Goal: Transaction & Acquisition: Purchase product/service

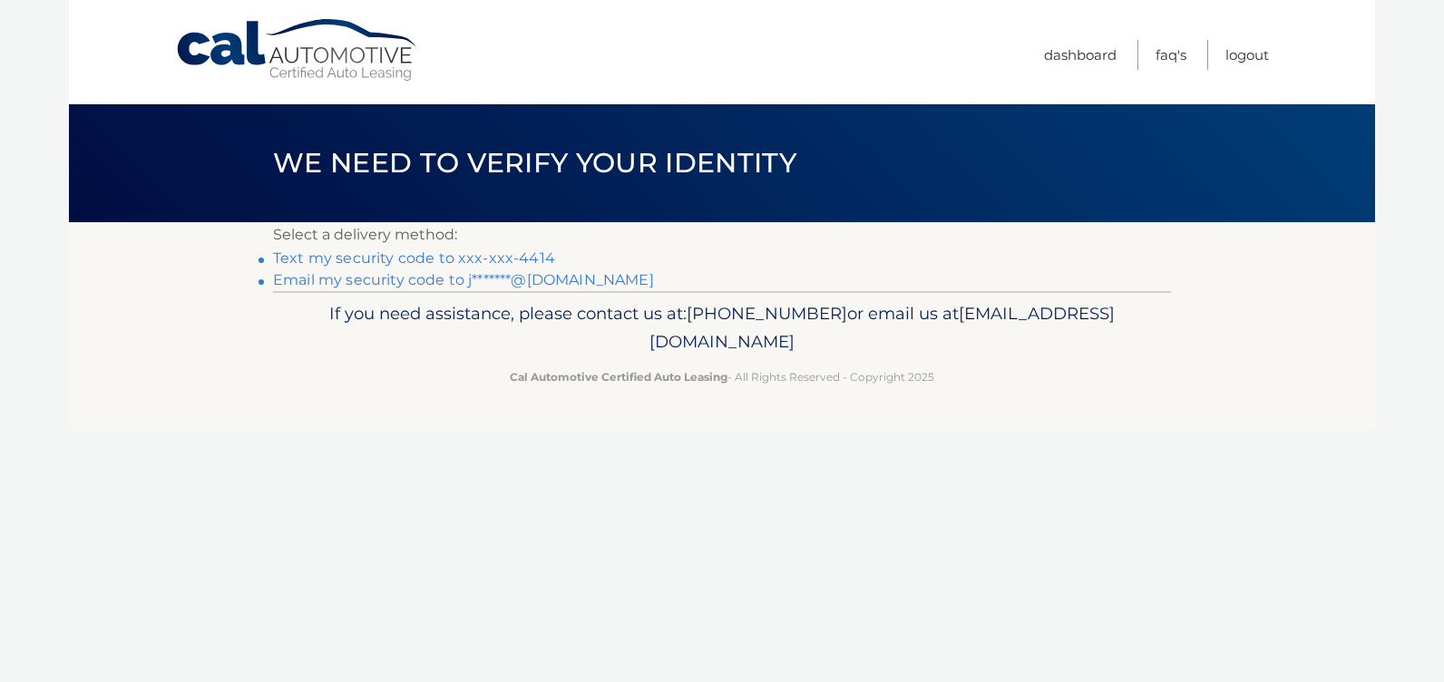
click at [387, 256] on link "Text my security code to xxx-xxx-4414" at bounding box center [414, 257] width 282 height 17
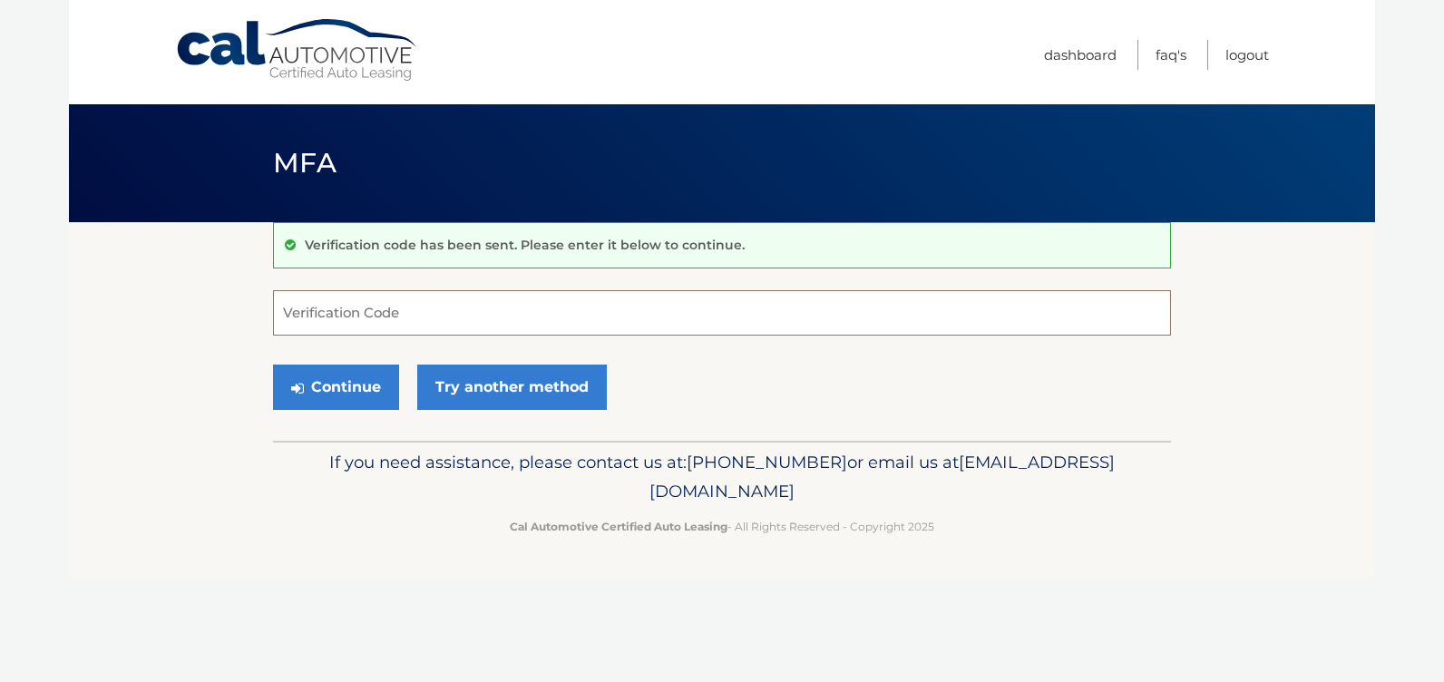
click at [344, 314] on input "Verification Code" at bounding box center [722, 312] width 898 height 45
type input "148481"
click at [326, 389] on button "Continue" at bounding box center [336, 387] width 126 height 45
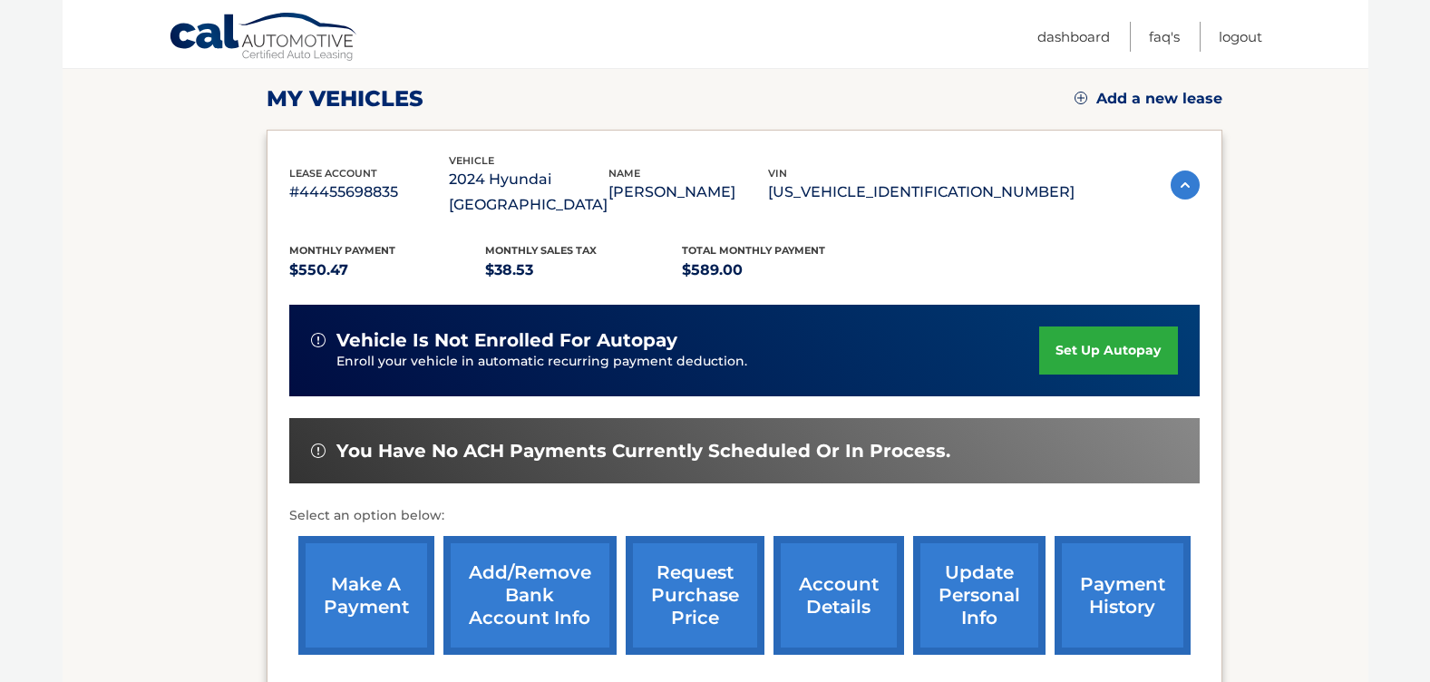
scroll to position [267, 0]
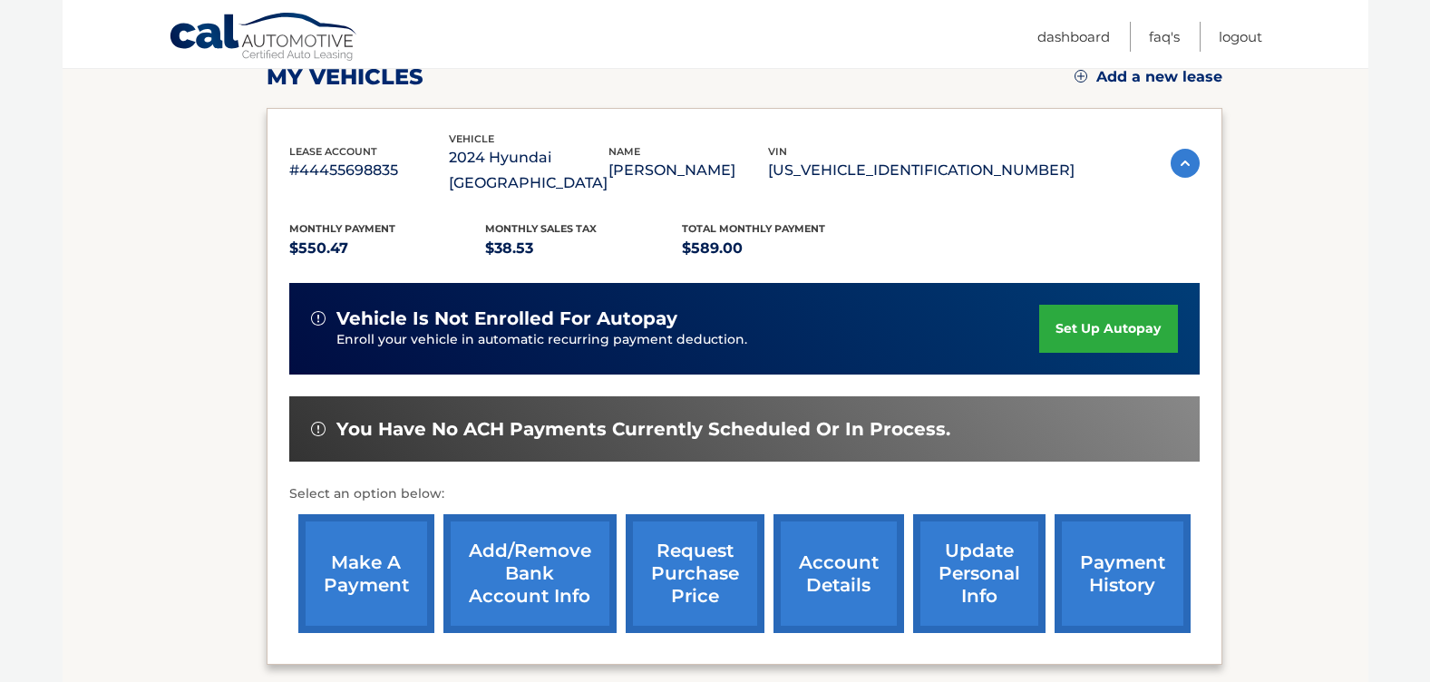
click at [350, 545] on link "make a payment" at bounding box center [366, 573] width 136 height 119
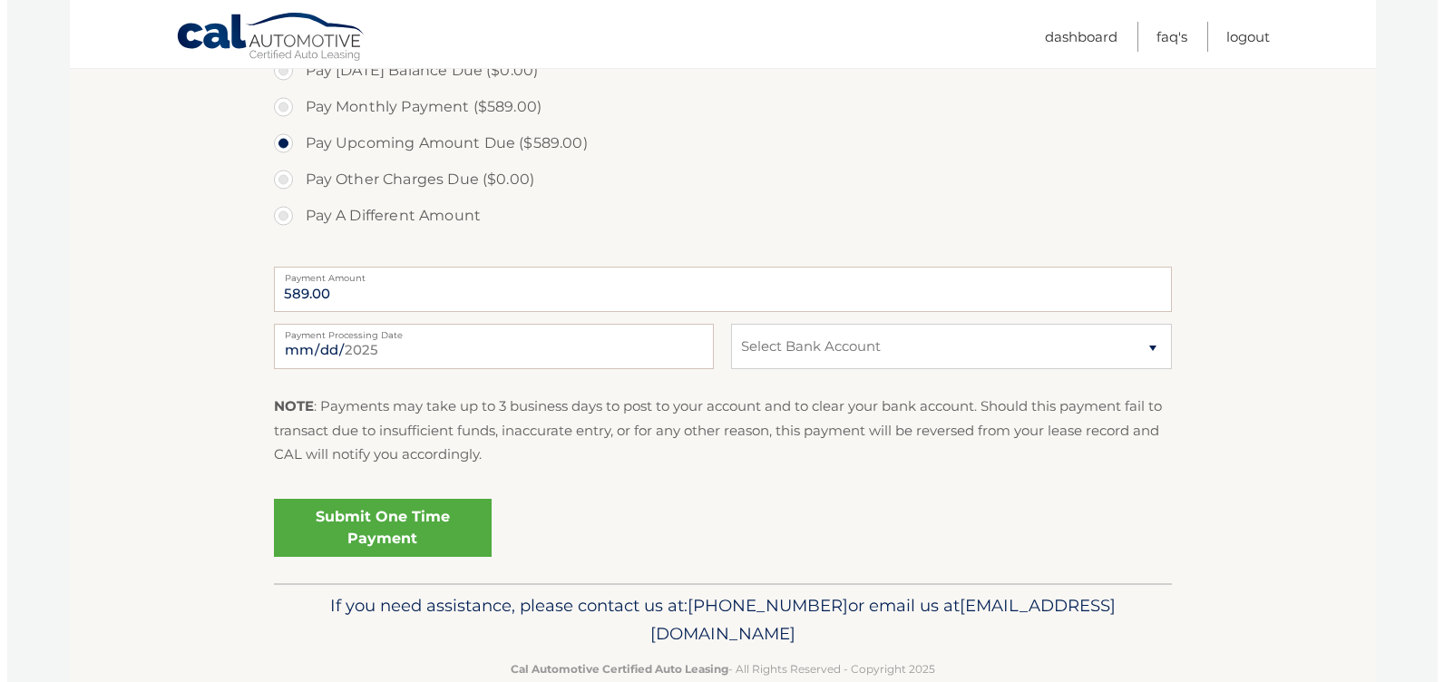
scroll to position [583, 0]
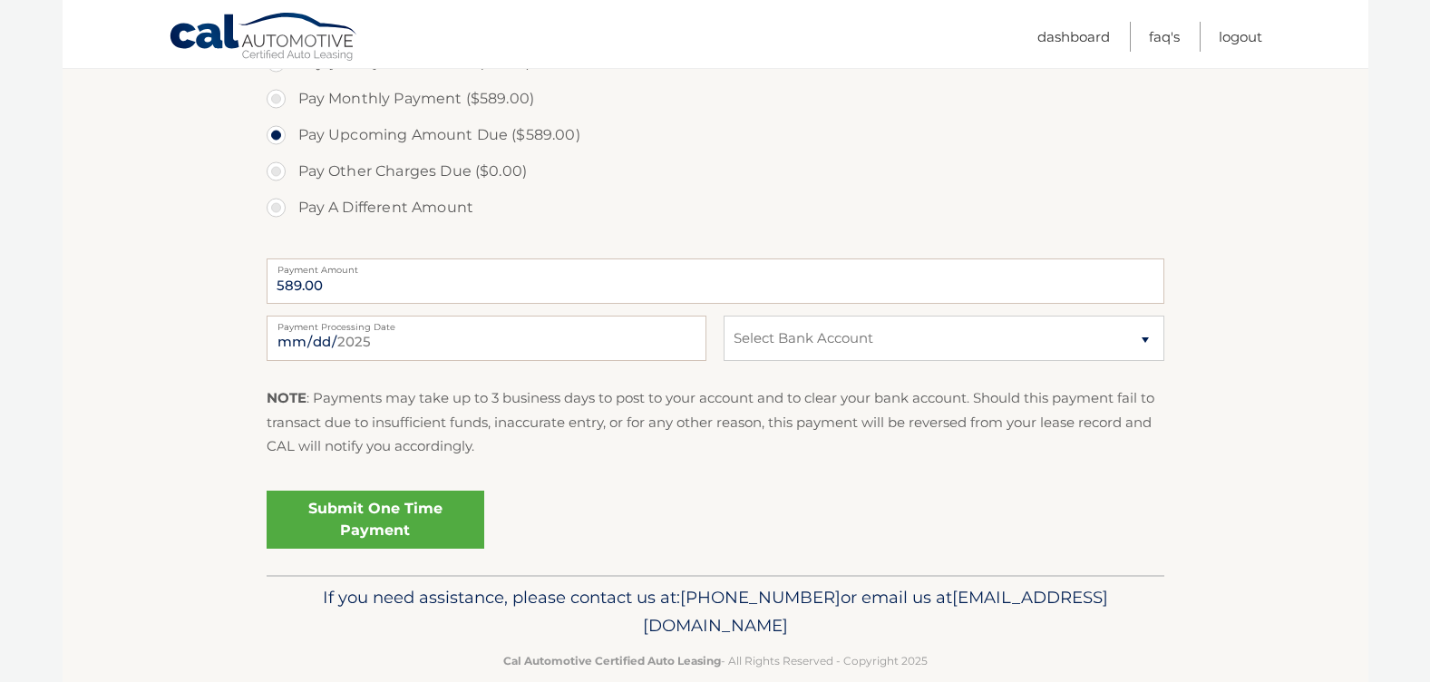
click at [391, 522] on link "Submit One Time Payment" at bounding box center [376, 520] width 218 height 58
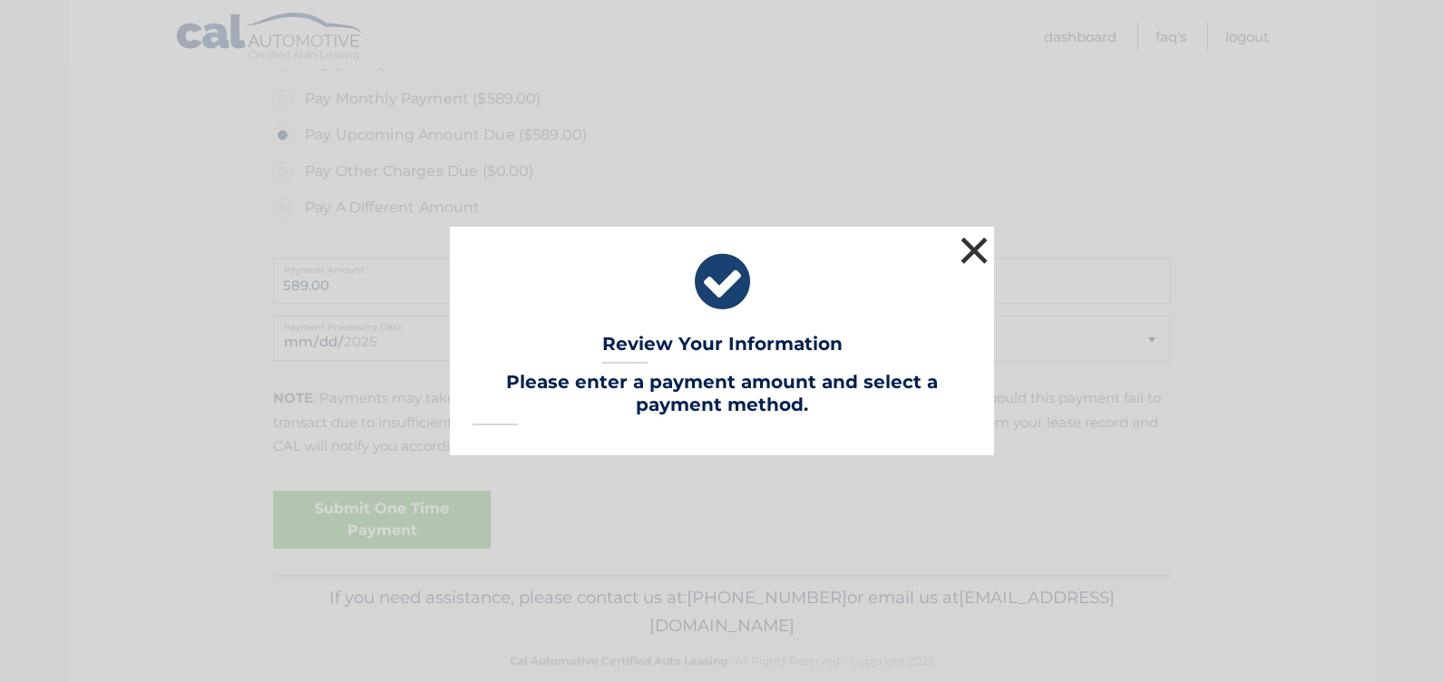
click at [966, 255] on button "×" at bounding box center [974, 250] width 36 height 36
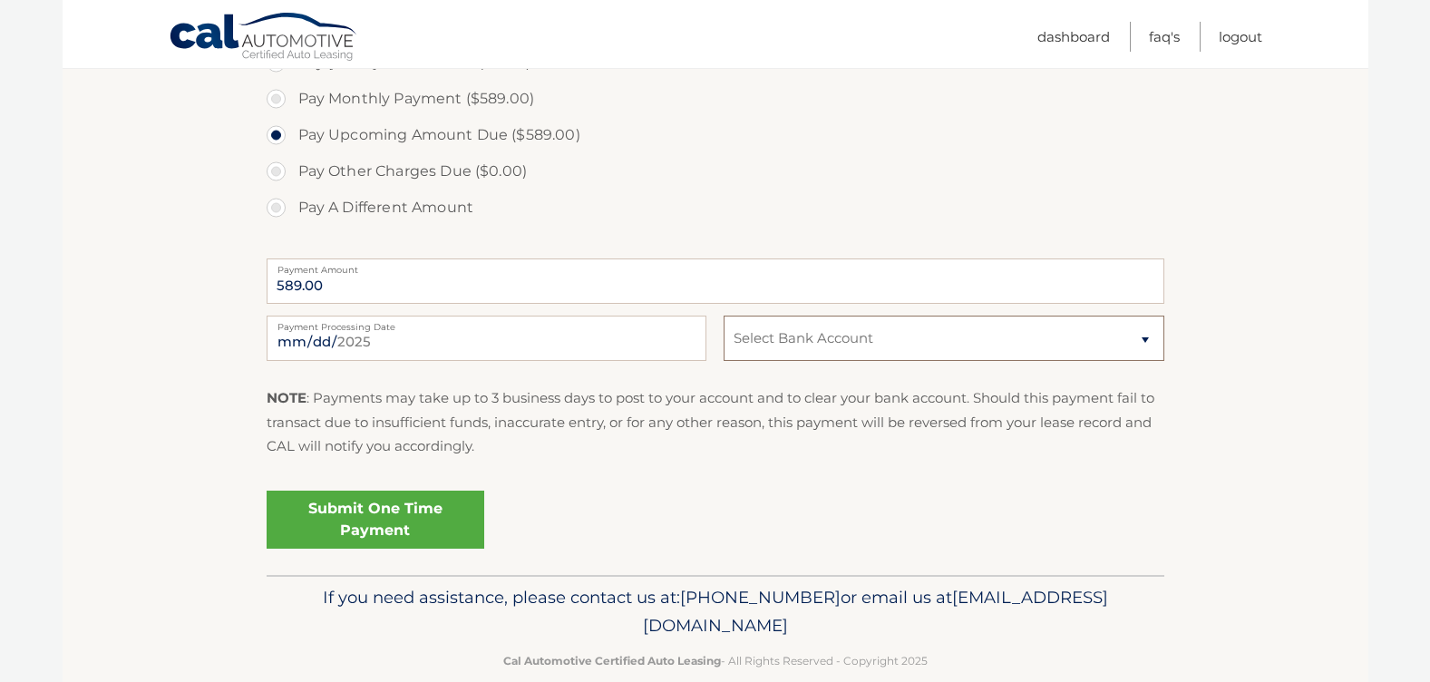
click at [788, 343] on select "Select Bank Account Checking BRIGHTSTAR CREDIT UNION *****6601 Checking BANK OF…" at bounding box center [944, 338] width 440 height 45
select select "OTMyMjcxODctZGMwZi00MzIxLWIzOTYtODBhYTc5NmIzOTM3"
click at [724, 316] on select "Select Bank Account Checking BRIGHTSTAR CREDIT UNION *****6601 Checking BANK OF…" at bounding box center [944, 338] width 440 height 45
click at [363, 533] on link "Submit One Time Payment" at bounding box center [376, 520] width 218 height 58
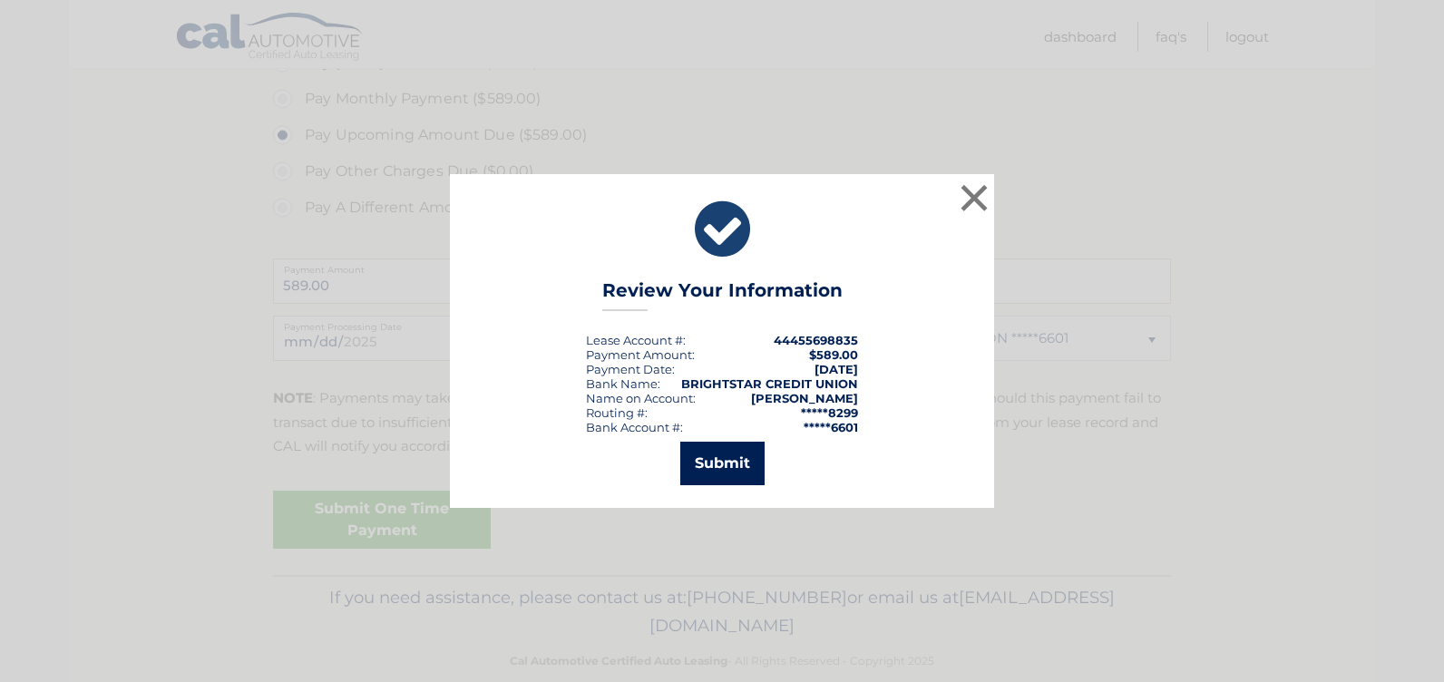
click at [714, 471] on button "Submit" at bounding box center [722, 464] width 84 height 44
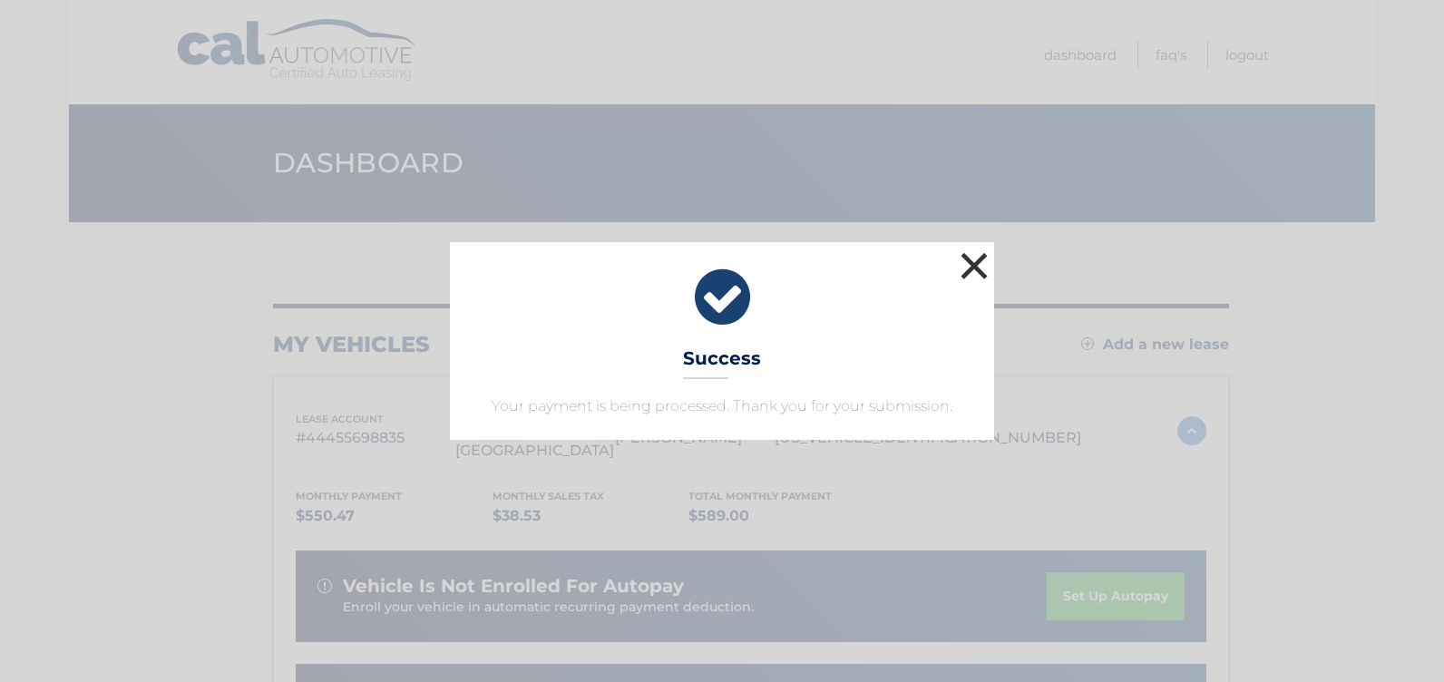
click at [967, 262] on button "×" at bounding box center [974, 266] width 36 height 36
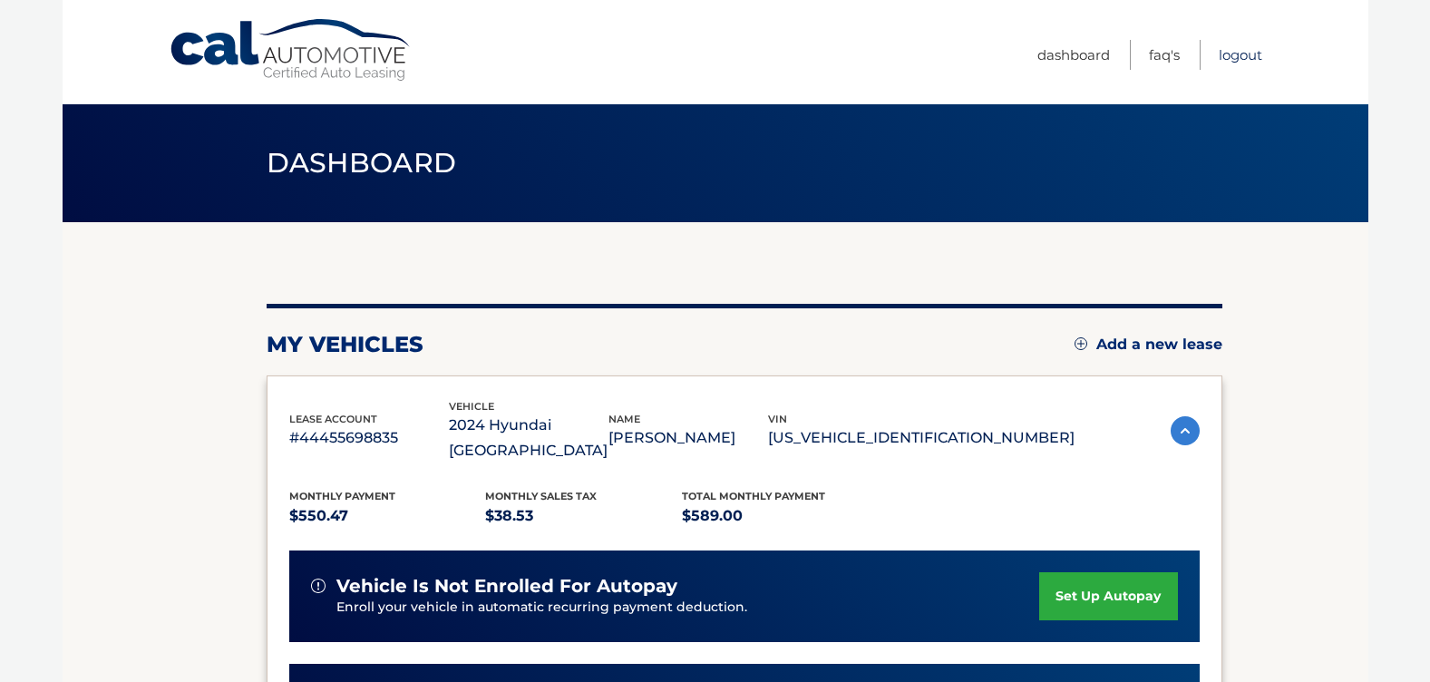
click at [1246, 59] on link "Logout" at bounding box center [1241, 55] width 44 height 30
